Goal: Transaction & Acquisition: Download file/media

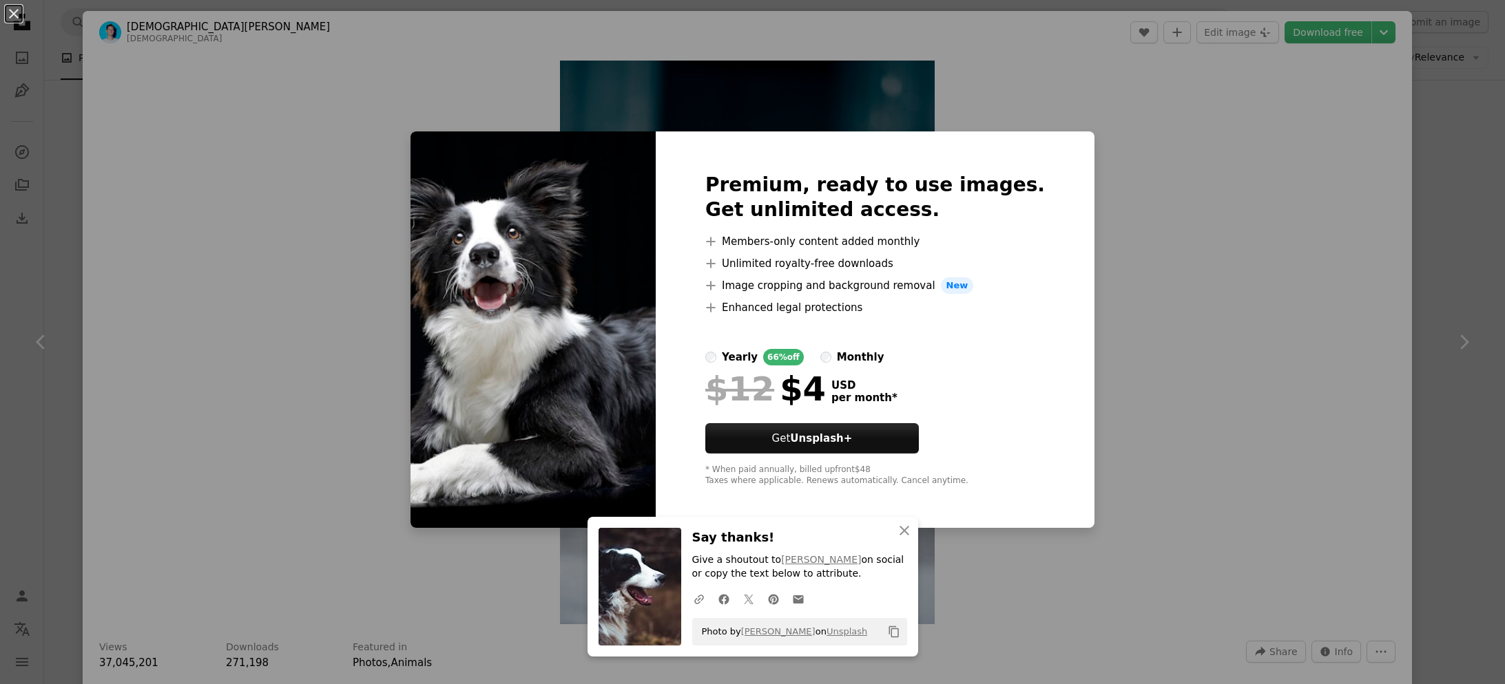
scroll to position [2517, 0]
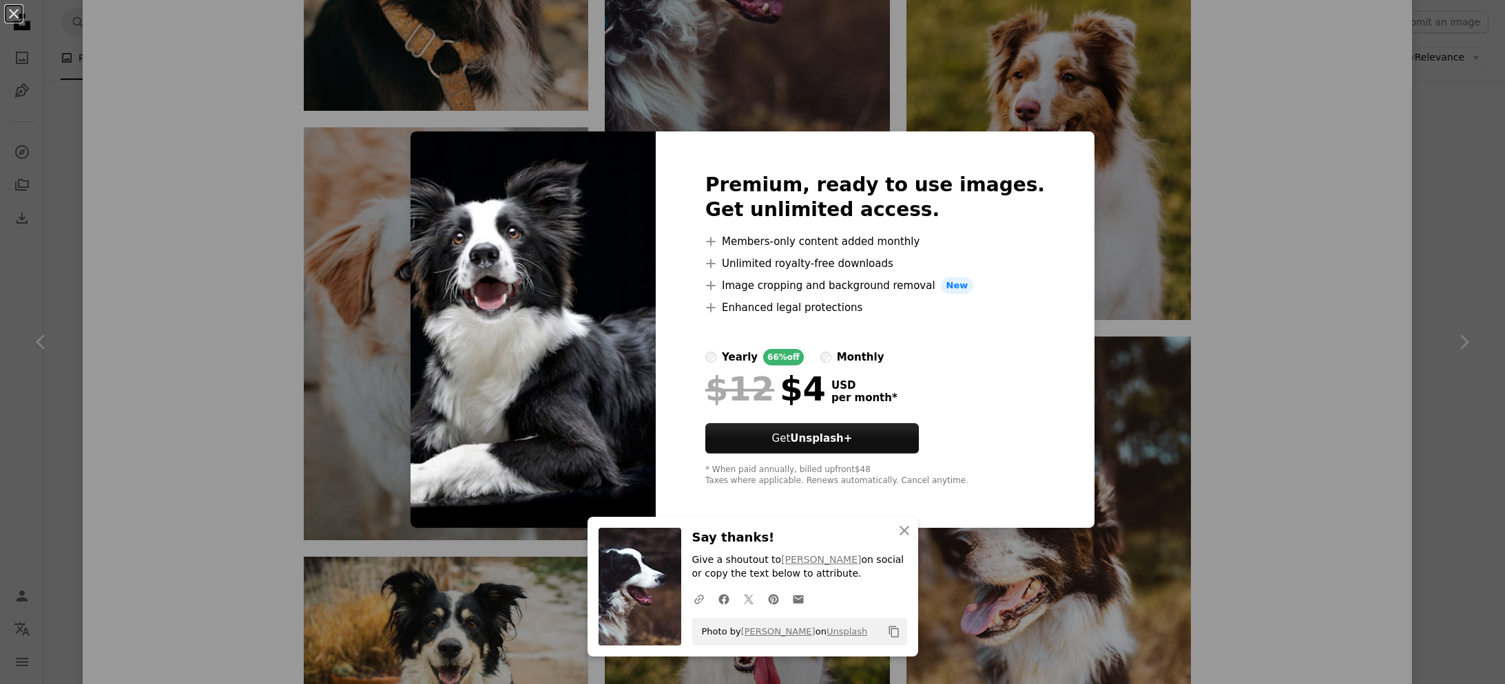
click at [1186, 305] on div "An X shape An X shape Close Say thanks! Give a shoutout to [PERSON_NAME] on soc…" at bounding box center [752, 342] width 1505 height 684
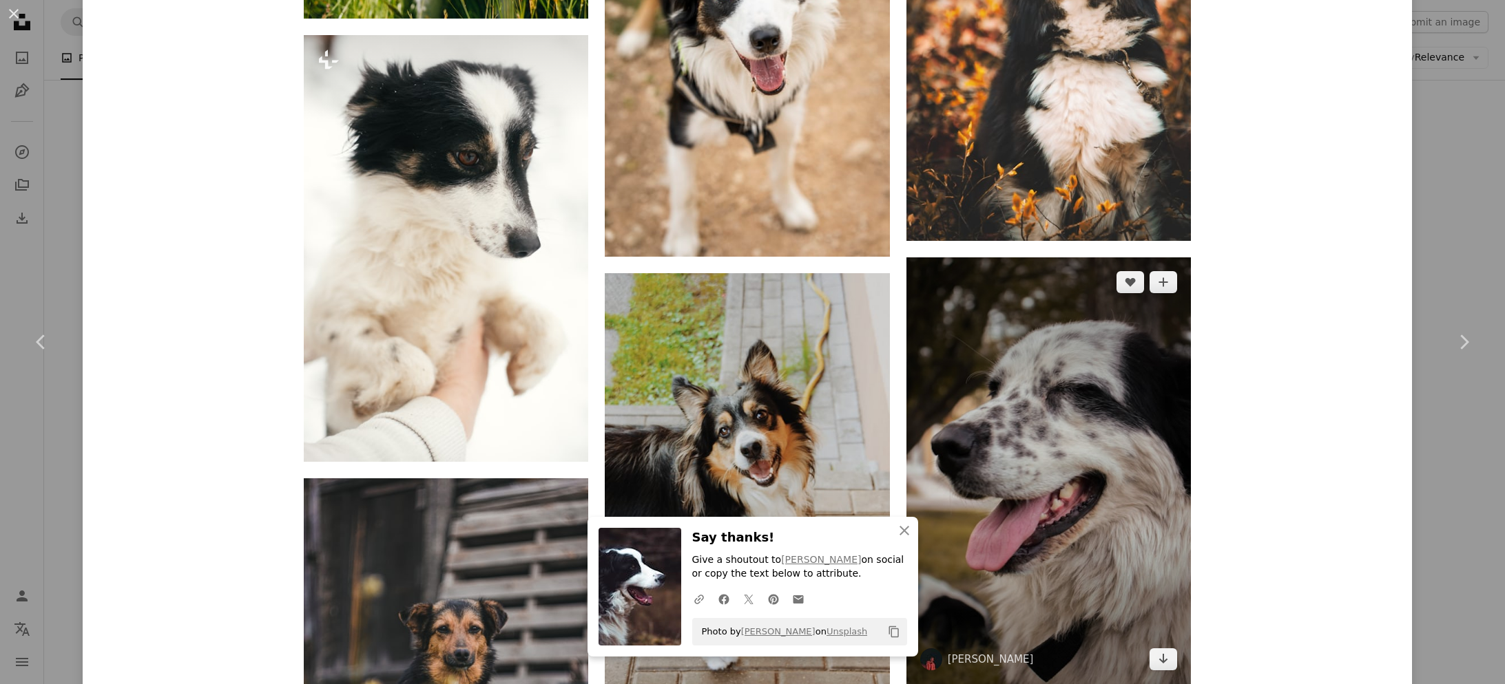
scroll to position [4859, 0]
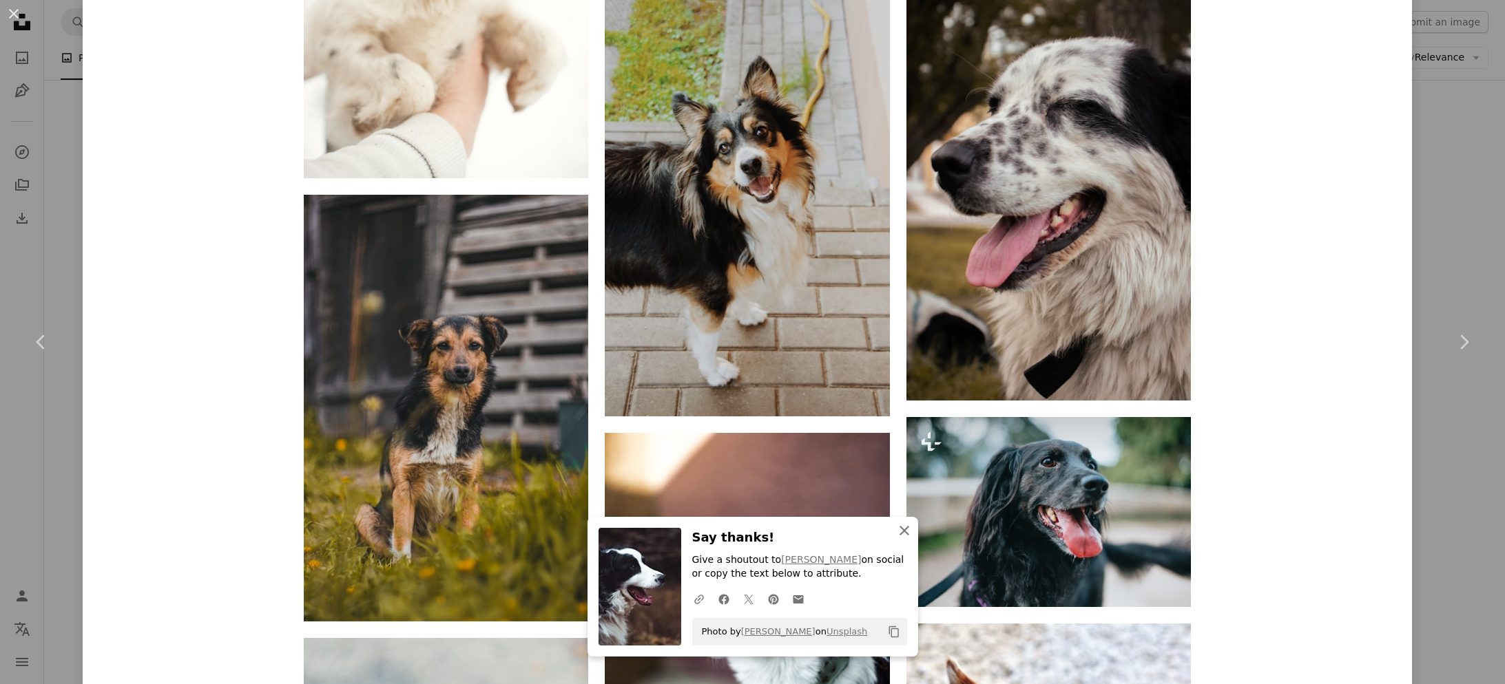
click at [908, 530] on icon "button" at bounding box center [904, 531] width 10 height 10
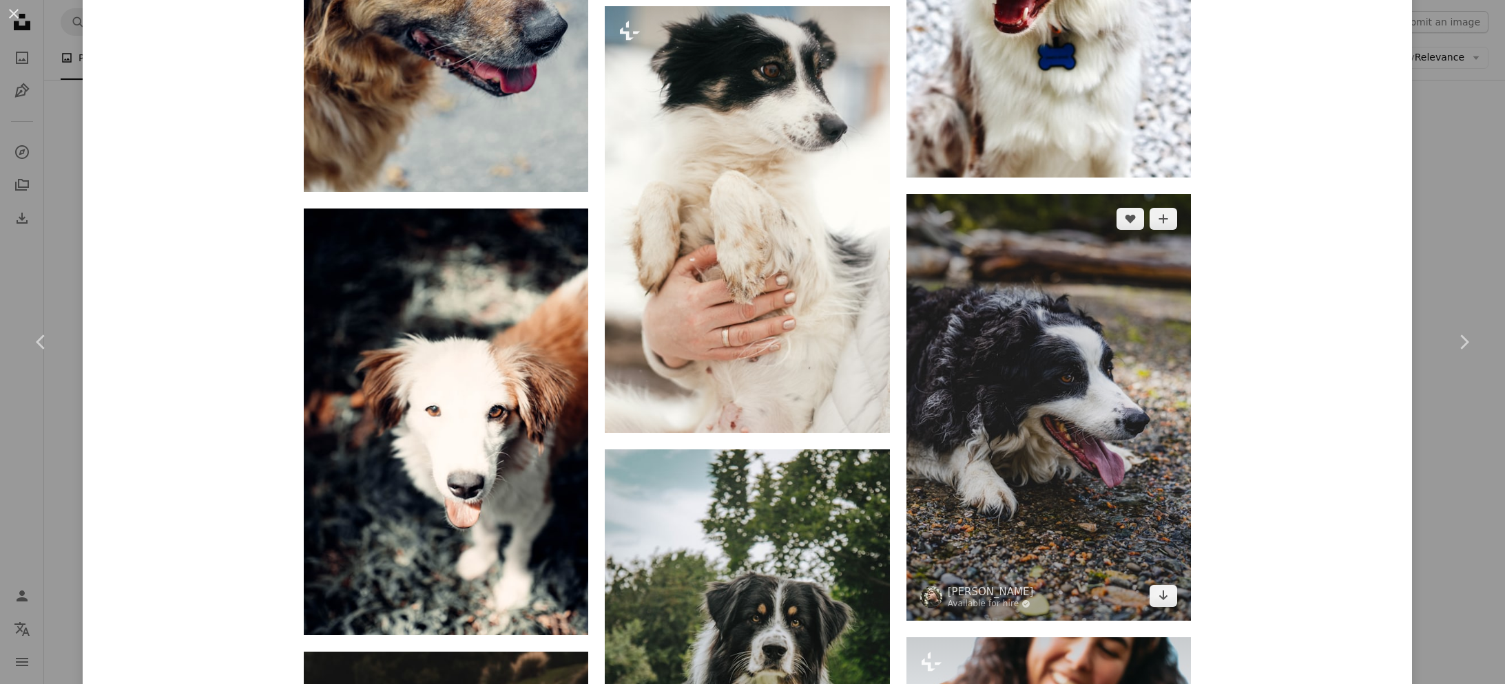
scroll to position [6011, 0]
